Goal: Book appointment/travel/reservation

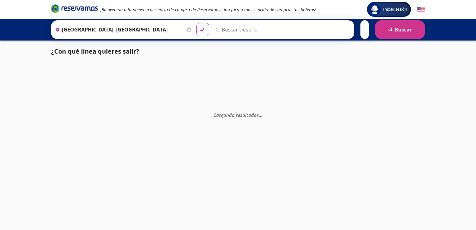
type input "[GEOGRAPHIC_DATA][PERSON_NAME], [GEOGRAPHIC_DATA]"
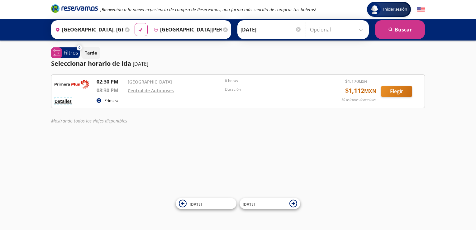
click at [64, 100] on button "Detalles" at bounding box center [62, 101] width 17 height 7
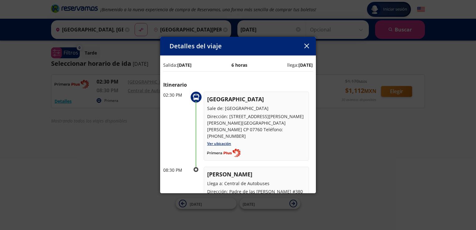
click at [306, 48] on icon "button" at bounding box center [306, 46] width 5 height 5
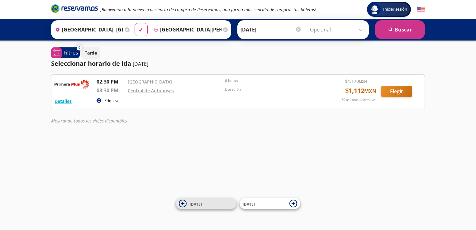
click at [205, 206] on span "[DATE]" at bounding box center [212, 203] width 44 height 7
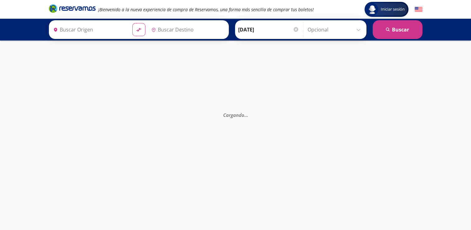
type input "[GEOGRAPHIC_DATA], [GEOGRAPHIC_DATA]"
type input "[GEOGRAPHIC_DATA][PERSON_NAME], [GEOGRAPHIC_DATA]"
